Goal: Task Accomplishment & Management: Complete application form

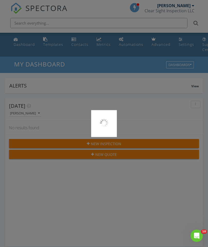
scroll to position [877, 208]
click at [100, 44] on div at bounding box center [104, 123] width 208 height 247
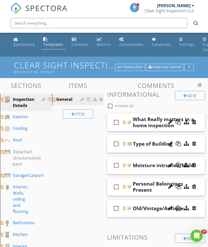
click at [181, 45] on div "Settings" at bounding box center [186, 44] width 15 height 5
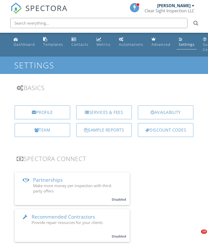
click at [109, 114] on div "Services & Fees" at bounding box center [103, 113] width 55 height 14
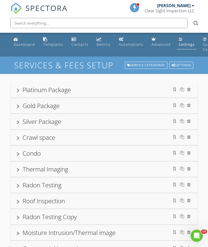
click at [22, 104] on div "Gold Package" at bounding box center [104, 105] width 175 height 9
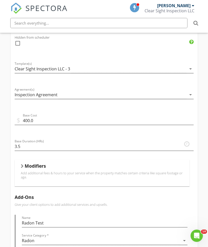
scroll to position [161, 0]
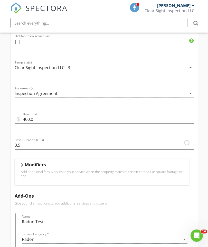
click at [23, 168] on div "Modifiers" at bounding box center [102, 166] width 162 height 8
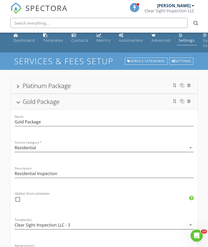
scroll to position [0, 0]
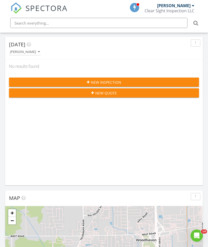
scroll to position [70, 0]
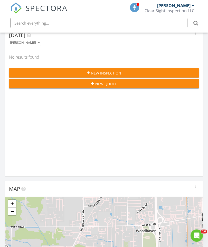
click at [99, 72] on span "New Inspection" at bounding box center [106, 73] width 30 height 5
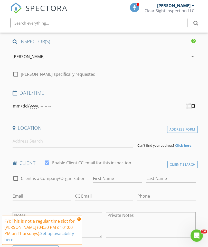
scroll to position [48, 0]
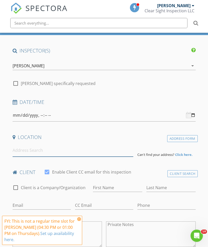
click at [101, 154] on input at bounding box center [73, 150] width 120 height 13
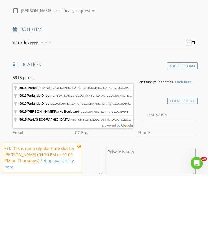
type input "5915 Parkside Drive, Monroe, MI, USA"
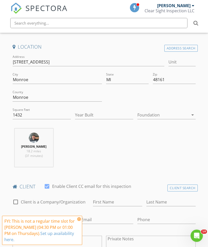
scroll to position [140, 0]
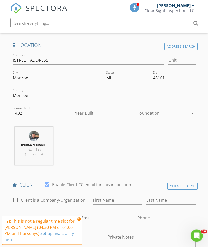
click at [148, 111] on div at bounding box center [162, 113] width 51 height 8
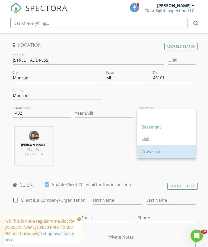
click at [144, 152] on div "Crawlspace" at bounding box center [166, 152] width 50 height 6
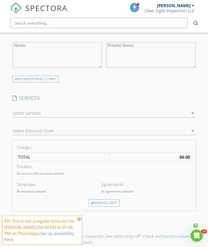
scroll to position [332, 0]
click at [88, 113] on div at bounding box center [101, 113] width 176 height 8
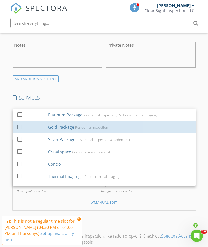
click at [55, 127] on div "Gold Package" at bounding box center [61, 127] width 26 height 6
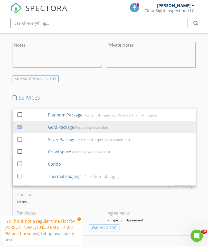
click at [157, 214] on div "Agreements" at bounding box center [149, 213] width 84 height 6
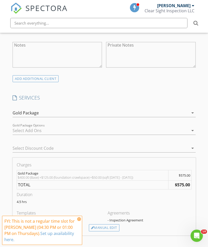
click at [108, 227] on div "Manual Edit" at bounding box center [104, 228] width 30 height 7
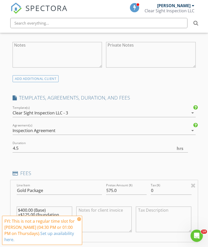
click at [91, 214] on textarea at bounding box center [103, 220] width 55 height 26
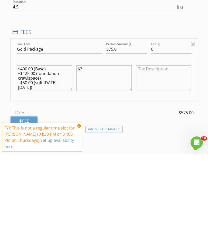
type textarea "$"
click at [29, 159] on textarea "$400.00 (Base) +$125.00 (foundation crawlspace) +$50.00 (sqft 1000 - 2000)" at bounding box center [44, 172] width 55 height 26
click at [90, 159] on textarea at bounding box center [103, 172] width 55 height 26
type textarea "$25 crawlspace discount"
click at [122, 138] on input "575.0" at bounding box center [126, 142] width 40 height 8
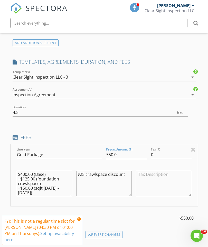
scroll to position [368, 0]
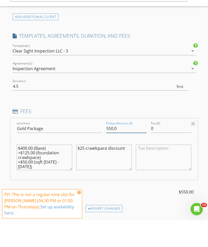
type input "550.0"
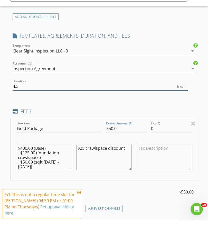
click at [23, 109] on input "4.5" at bounding box center [100, 113] width 175 height 8
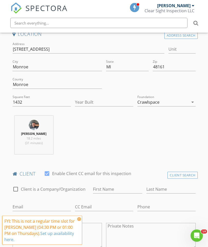
scroll to position [151, 0]
type input "4.0"
click at [169, 100] on div "Crawlspace" at bounding box center [162, 102] width 51 height 8
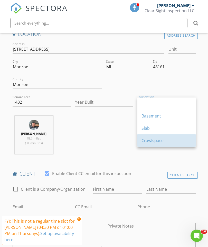
click at [158, 142] on div "Crawlspace" at bounding box center [166, 141] width 50 height 6
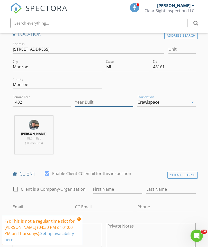
click at [119, 100] on input "Year Built" at bounding box center [104, 102] width 58 height 8
click at [142, 124] on div "Bryan Ruddy 18.2 miles (31 minutes)" at bounding box center [104, 137] width 187 height 43
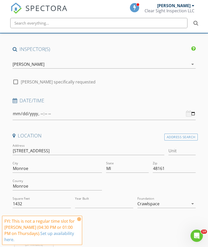
scroll to position [49, 0]
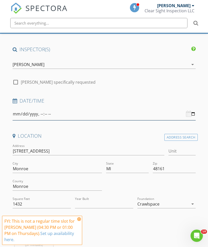
click at [184, 113] on input "datetime-local" at bounding box center [104, 114] width 183 height 13
type input "2025-08-28T15:30"
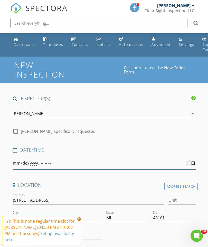
scroll to position [8, 0]
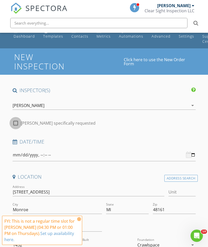
click at [19, 123] on div at bounding box center [15, 123] width 9 height 9
checkbox input "true"
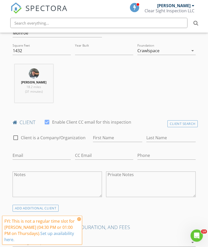
scroll to position [203, 0]
click at [123, 139] on input "First Name" at bounding box center [117, 138] width 49 height 8
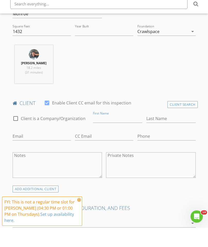
scroll to position [222, 0]
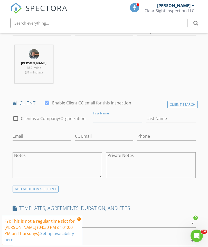
click at [101, 117] on input "First Name" at bounding box center [117, 119] width 49 height 8
type input "Luke"
click at [161, 120] on input "Last Name" at bounding box center [170, 119] width 49 height 8
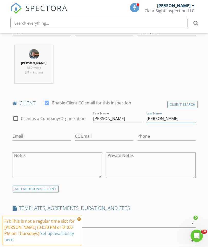
type input "Werstein"
click at [32, 138] on input "Email" at bounding box center [42, 136] width 58 height 8
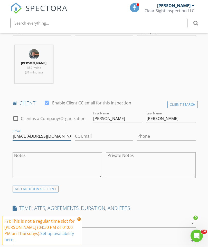
type input "Lukewersrein@gmail.com"
click at [149, 134] on input "Phone" at bounding box center [166, 136] width 58 height 8
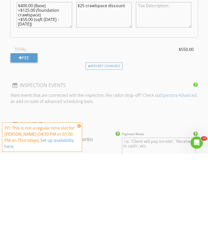
scroll to position [445, 0]
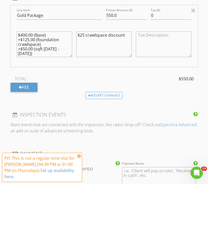
type input "734-770-1075"
click at [65, 95] on textarea "$400.00 (Base) +$125.00 (foundation crawlspace) +$50.00 (sqft 1000 - 2000)" at bounding box center [44, 108] width 55 height 26
click at [66, 95] on textarea "$400.00 (Base) +$125.00 (foundation crawlspace) +$50.00 (sqft 1000 - 2000)" at bounding box center [44, 108] width 55 height 26
click at [59, 95] on textarea "$400.00 (Base) +$125.00 (foundation crawlspace) +$50.00 (sqft 1000 - 2000)" at bounding box center [44, 108] width 55 height 26
click at [58, 95] on textarea "$400.00 (Base) +$125.00 (foundation crawlspace) +$50.00 (sqft 1000 - 2000)" at bounding box center [44, 108] width 55 height 26
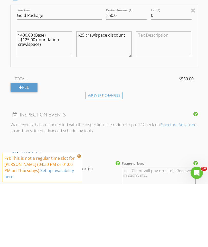
click at [25, 95] on textarea "$400.00 (Base) +$125.00 (foundation crawlspace)" at bounding box center [44, 108] width 55 height 26
type textarea "$450.00 (Base) +$125.00 (foundation crawlspace)"
click at [147, 155] on div "Revert changes" at bounding box center [104, 158] width 187 height 7
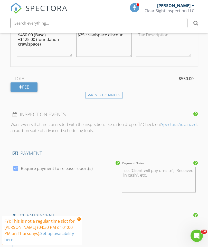
click at [131, 172] on textarea "Payment Notes" at bounding box center [159, 180] width 74 height 26
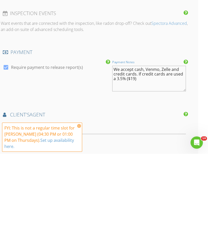
click at [158, 159] on textarea "We accept cash, Venmo, Zelle and credit cards. If credit cards are used a 3.5% …" at bounding box center [149, 172] width 74 height 26
click at [181, 159] on textarea "We accept cash, Venmo, Zelle and credit cards. If credit cards are used a 3.5% …" at bounding box center [149, 172] width 74 height 26
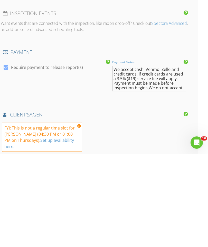
click at [128, 159] on textarea "We accept cash, Venmo, Zelle and credit cards. If credit cards are used a 3.5% …" at bounding box center [149, 172] width 74 height 26
click at [178, 159] on textarea "We accept cash, Venmo, Zelle and credit cards. If credit cards are used a 3.5% …" at bounding box center [149, 172] width 74 height 26
click at [142, 159] on textarea "We accept cash, Venmo, Zelle and credit cards. If credit cards are used a 3.5% …" at bounding box center [149, 172] width 74 height 26
click at [145, 159] on textarea "We accept cash, Venmo, Zelle and credit cards. If credit cards are used a 3.5% …" at bounding box center [149, 172] width 74 height 26
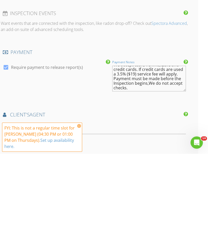
scroll to position [5, 0]
click at [172, 159] on textarea "We accept cash, Venmo, Zelle and credit cards. If credit cards are used a 3.5% …" at bounding box center [149, 172] width 74 height 26
click at [170, 159] on textarea "We accept cash, Venmo, Zelle and credit cards. If credit cards are used a 3.5% …" at bounding box center [149, 172] width 74 height 26
click at [173, 159] on textarea "We accept cash, Venmo, Zelle and credit cards. If credit cards are used a 3.5% …" at bounding box center [149, 172] width 74 height 26
click at [144, 159] on textarea "We accept cash, Venmo, Zelle and credit cards. If credit cards are used a 3.5% …" at bounding box center [149, 172] width 74 height 26
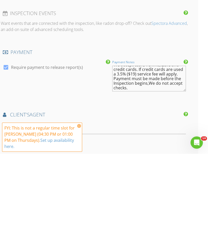
click at [164, 159] on textarea "We accept cash, Venmo, Zelle and credit cards. If credit cards are used a 3.5% …" at bounding box center [149, 172] width 74 height 26
click at [150, 159] on textarea "We accept cash, Venmo, Zelle and credit cards. If credit cards are used a 3.5% …" at bounding box center [149, 172] width 74 height 26
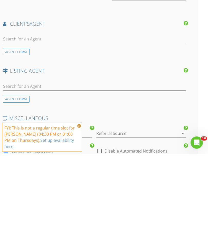
scroll to position [614, 10]
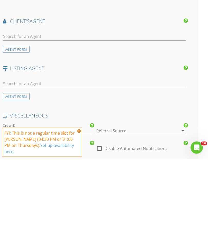
type textarea "We accept cash, Venmo, Zelle and credit cards. If credit cards are used a 3.5% …"
click at [59, 121] on input "text" at bounding box center [94, 125] width 183 height 8
type input "Jam"
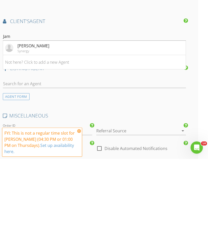
click at [28, 131] on div "Jamie Wylie" at bounding box center [33, 134] width 32 height 6
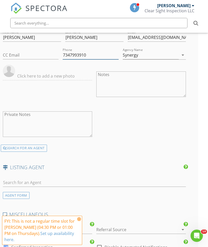
click at [63, 56] on input "7347993910" at bounding box center [91, 55] width 56 height 8
type input "734-799-3910"
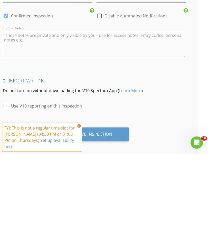
scroll to position [842, 10]
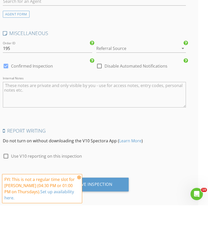
click at [181, 87] on icon "arrow_drop_down" at bounding box center [182, 90] width 6 height 6
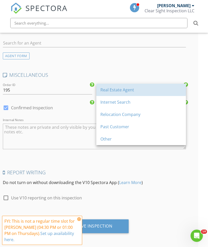
click at [130, 90] on div "Real Estate Agent" at bounding box center [140, 90] width 81 height 6
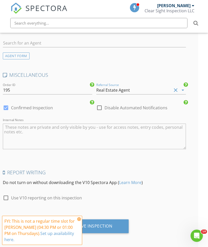
click at [186, 100] on icon at bounding box center [185, 102] width 4 height 5
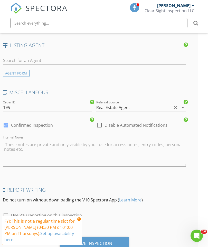
scroll to position [823, 10]
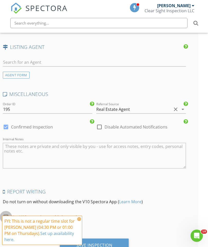
click at [5, 218] on div at bounding box center [6, 217] width 9 height 9
checkbox input "true"
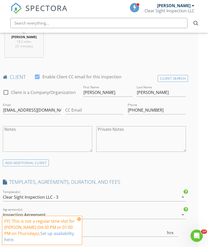
scroll to position [248, 10]
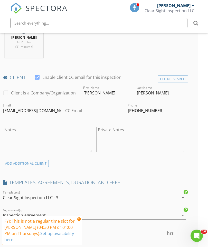
click at [26, 112] on input "Lukewersrein@gmail.com" at bounding box center [32, 111] width 58 height 8
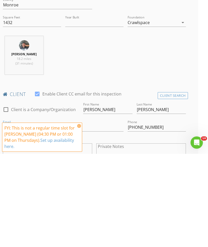
scroll to position [138, 10]
type input "Lukewerstein@gmail.com"
click at [79, 217] on icon at bounding box center [79, 219] width 4 height 4
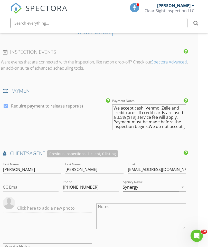
scroll to position [0, 0]
click at [166, 108] on textarea "We accept cash, Venmo, Zelle and credit cards. If credit cards are used a 3.5% …" at bounding box center [149, 118] width 74 height 26
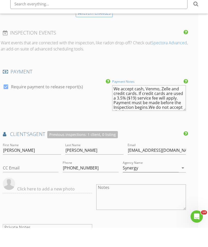
click at [180, 105] on textarea "We accept cash, Venmo, Zelle and credit cards. If credit cards are used a 3.5% …" at bounding box center [149, 118] width 74 height 26
click at [170, 105] on textarea "We accept cash, Venmo, Zelle and credit cards. If credit cards are used a 3.5% …" at bounding box center [149, 118] width 74 height 26
type textarea "We accept cash, Venmo, Zelle and credit cards. If credit cards are used a 3.5% …"
click at [161, 125] on div "INSPECTOR(S) check_box Bryan Ruddy PRIMARY Bryan Ruddy arrow_drop_down check_bo…" at bounding box center [94, 2] width 187 height 954
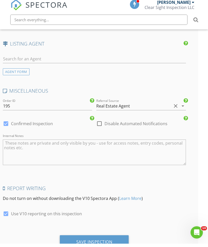
scroll to position [842, 10]
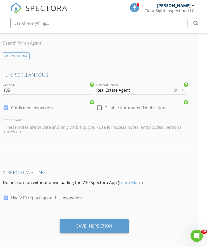
click at [119, 222] on div "Save Inspection" at bounding box center [94, 227] width 69 height 14
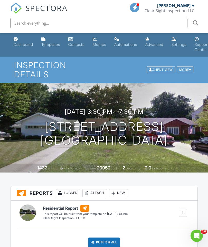
click at [103, 43] on div "Metrics" at bounding box center [99, 44] width 13 height 4
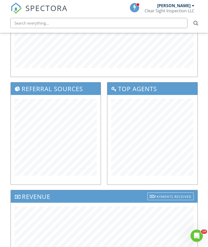
scroll to position [179, 0]
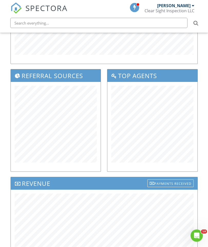
click at [180, 183] on div "Payments Received" at bounding box center [170, 184] width 46 height 8
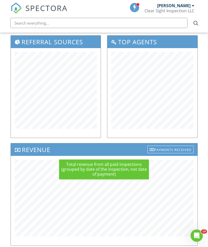
scroll to position [213, 0]
